Goal: Information Seeking & Learning: Learn about a topic

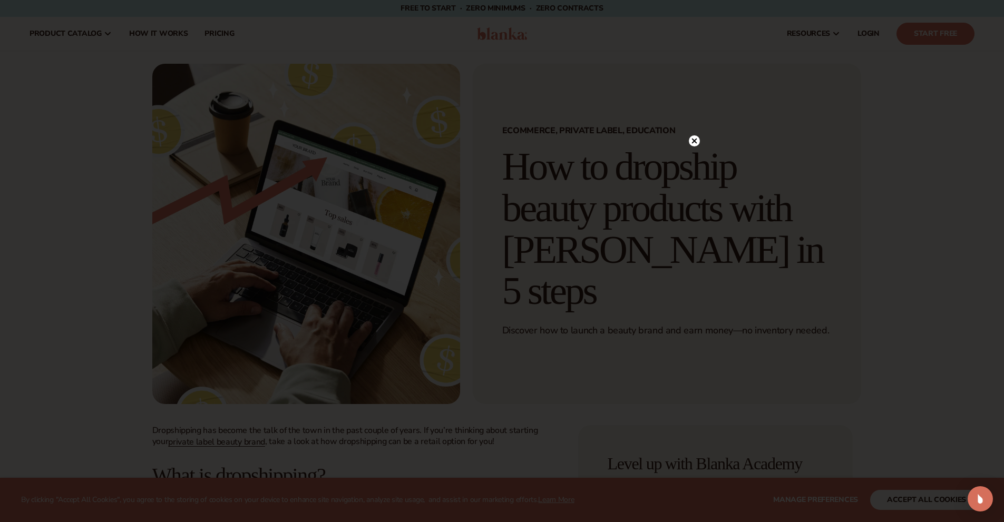
click at [695, 139] on circle at bounding box center [694, 140] width 11 height 11
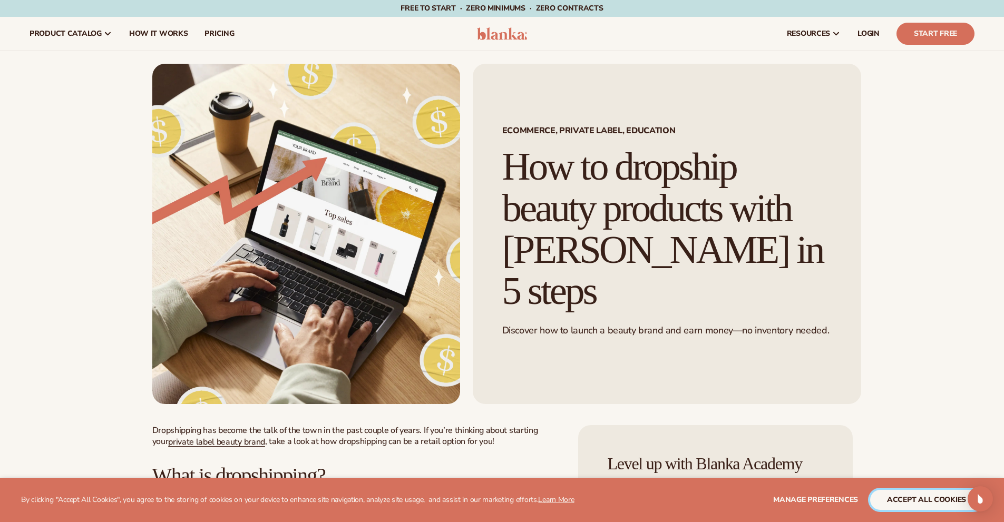
click at [894, 497] on button "accept all cookies" at bounding box center [926, 500] width 113 height 20
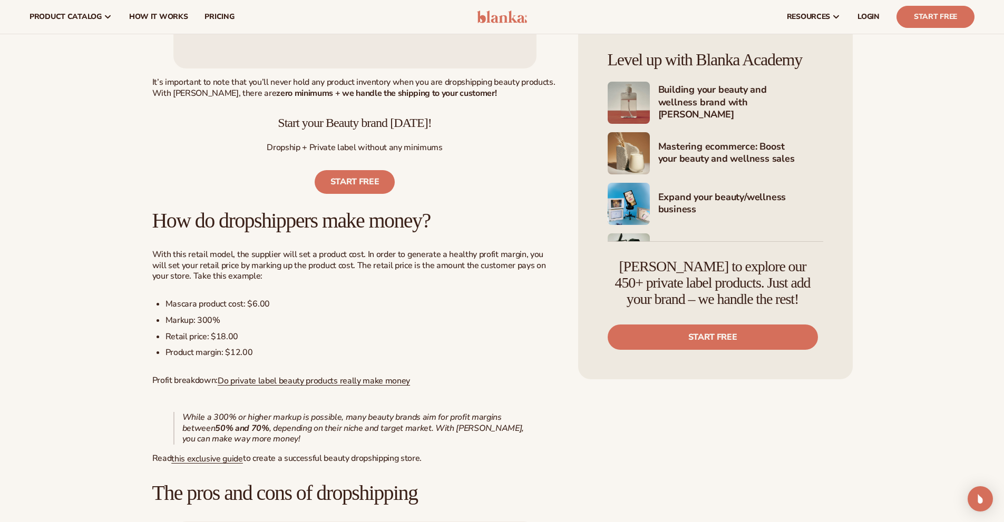
scroll to position [633, 0]
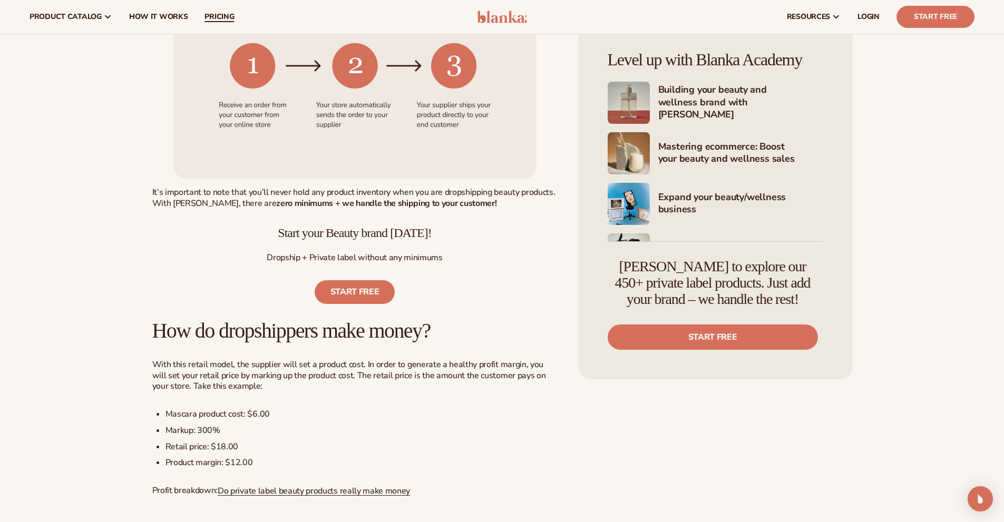
click at [231, 13] on span "pricing" at bounding box center [220, 17] width 30 height 8
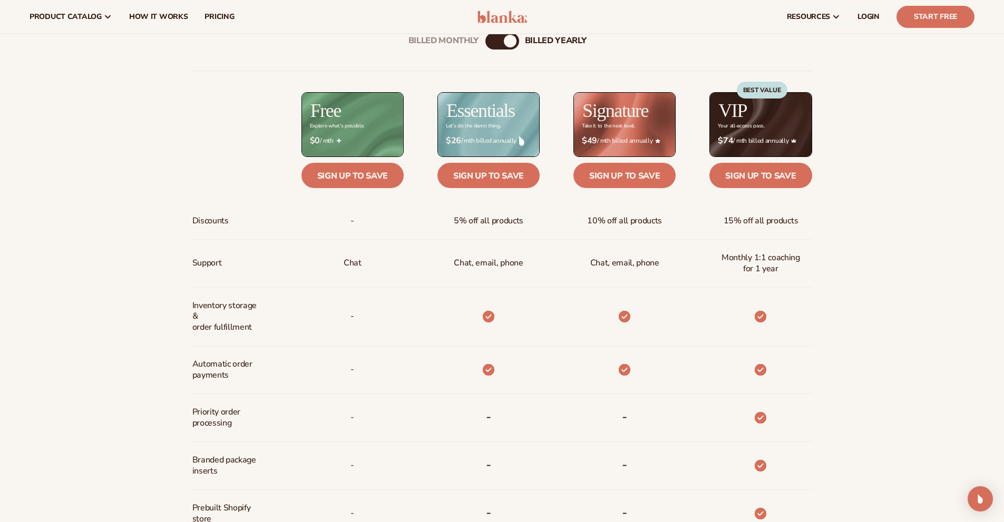
scroll to position [204, 0]
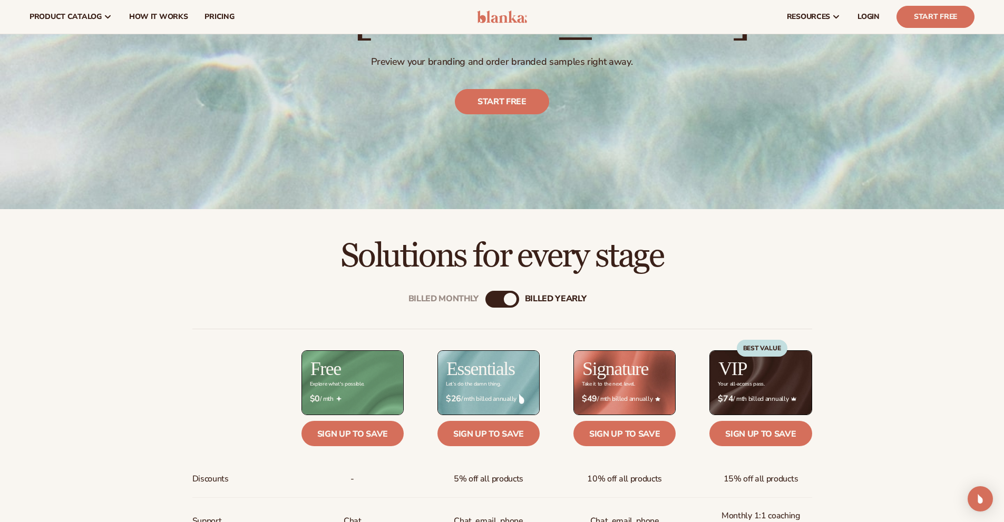
click at [492, 301] on div "Billed Monthly" at bounding box center [491, 299] width 13 height 13
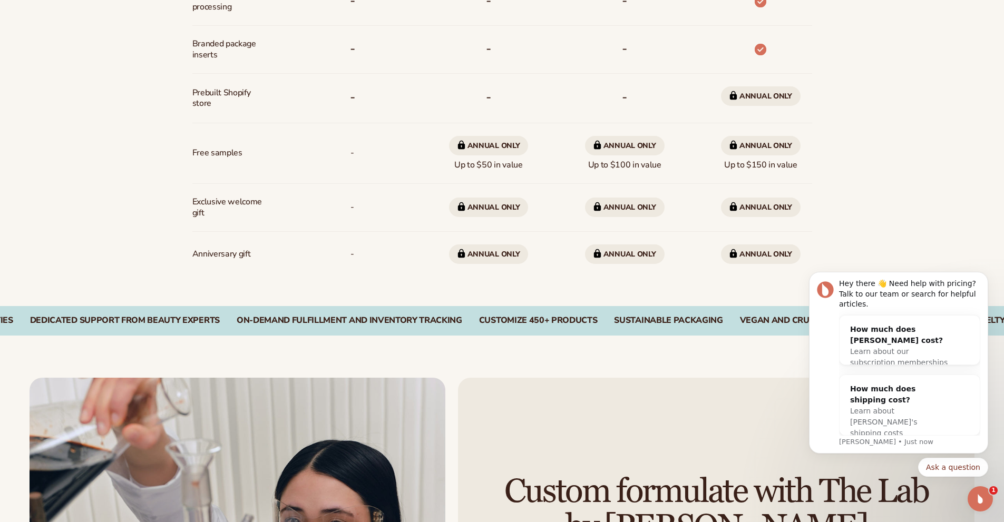
scroll to position [889, 0]
